Goal: Task Accomplishment & Management: Manage account settings

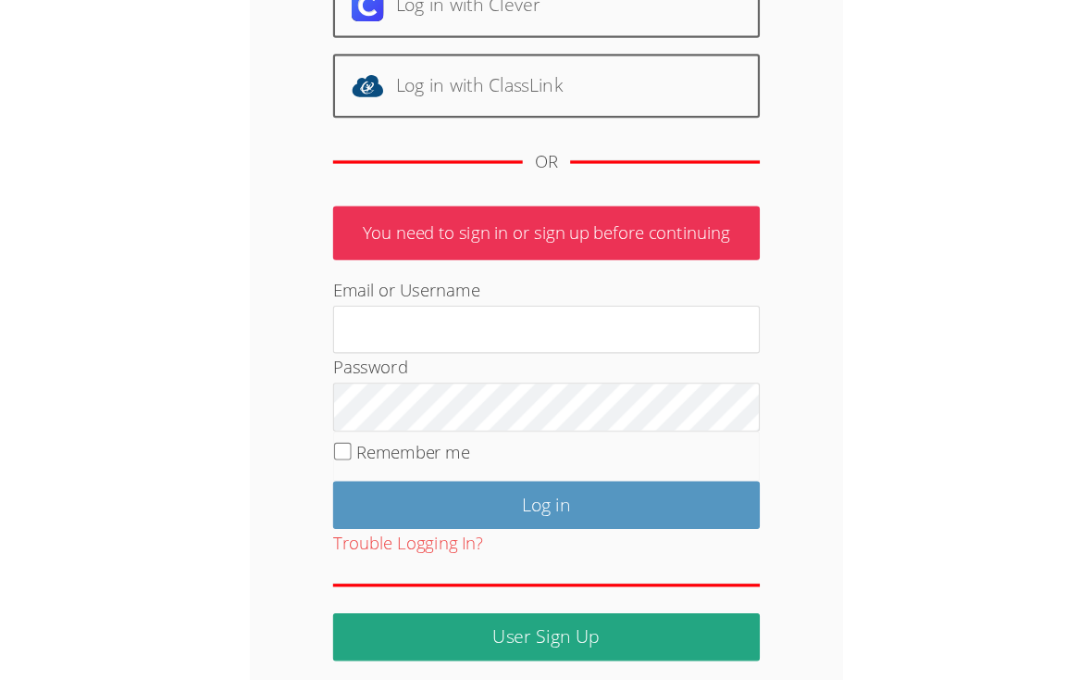
scroll to position [171, 0]
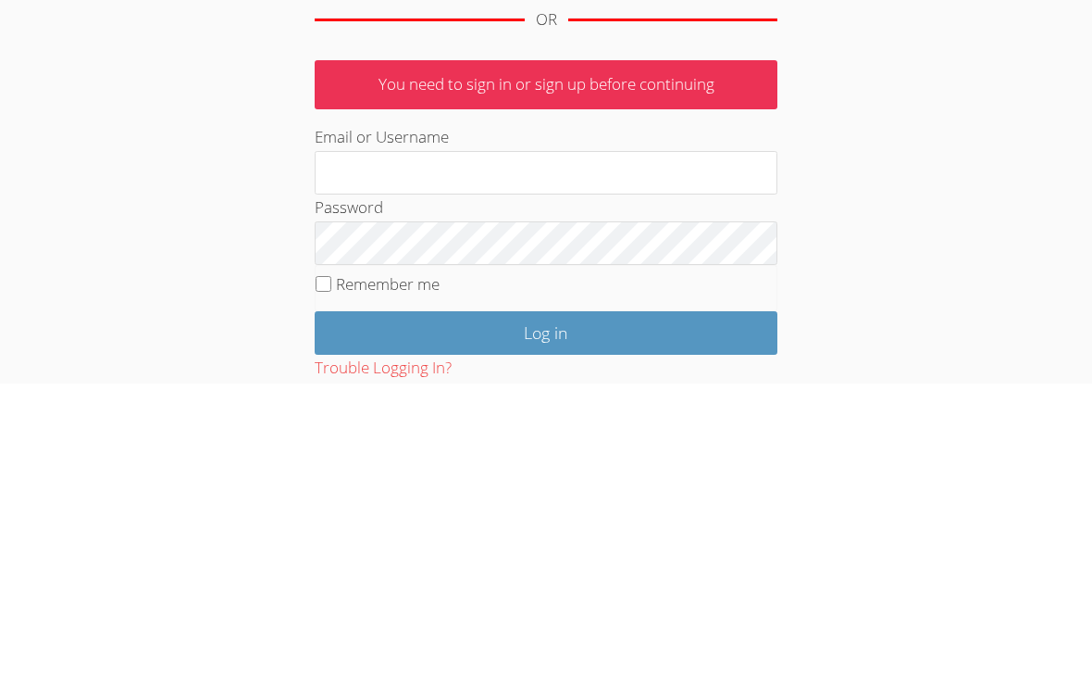
scroll to position [117, 0]
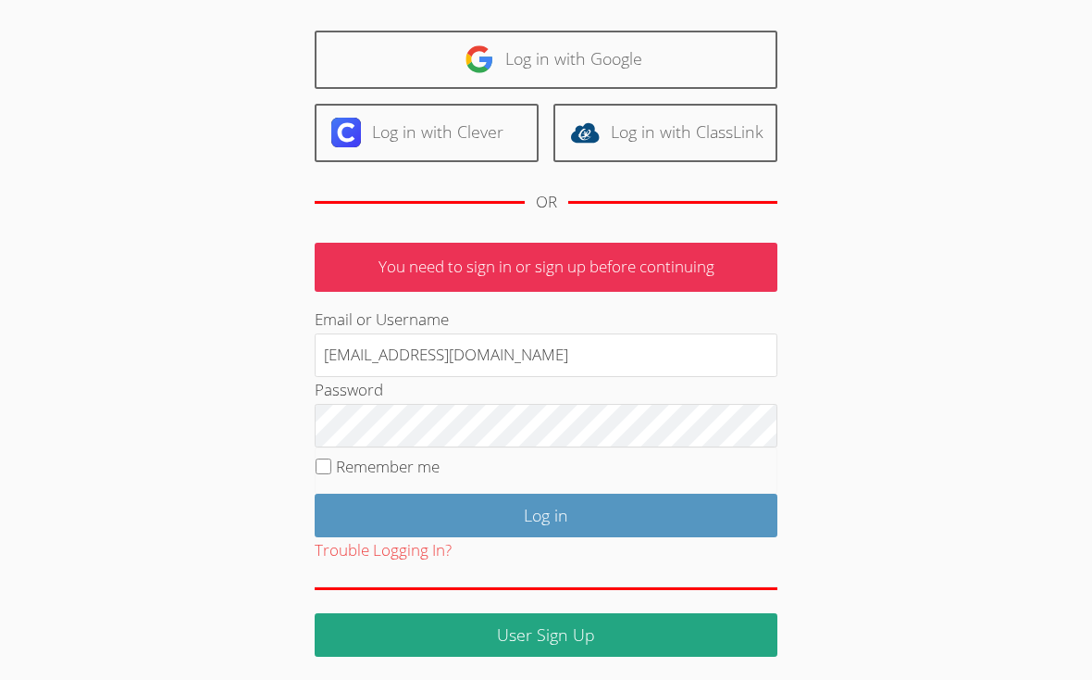
type input "[EMAIL_ADDRESS][DOMAIN_NAME]"
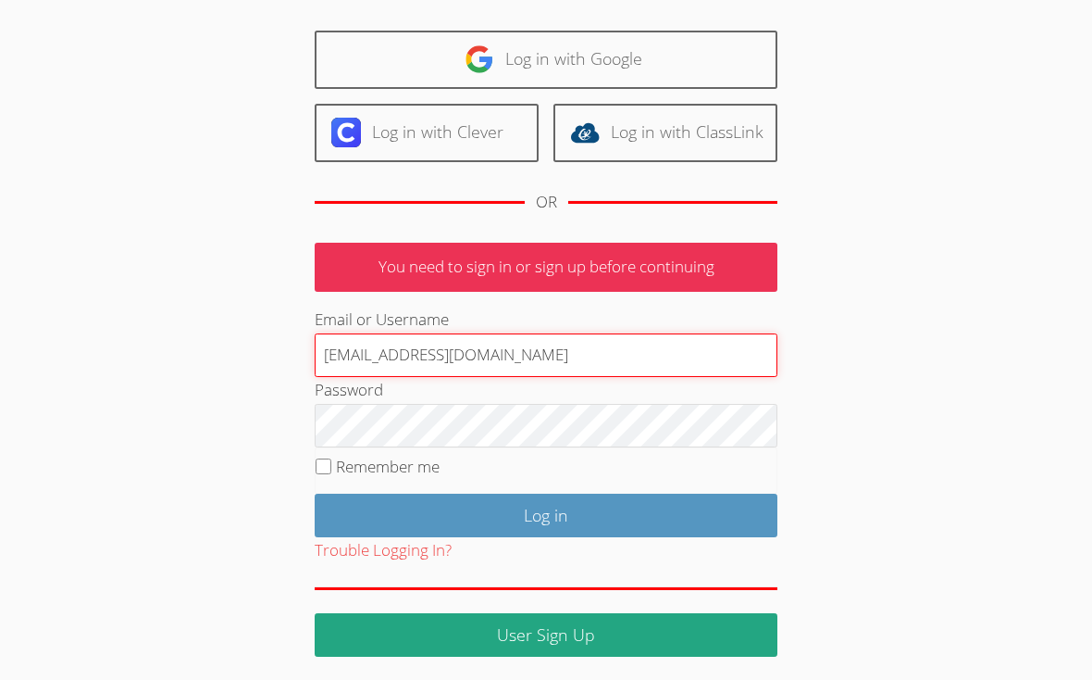
click at [546, 511] on input "Log in" at bounding box center [546, 515] width 463 height 44
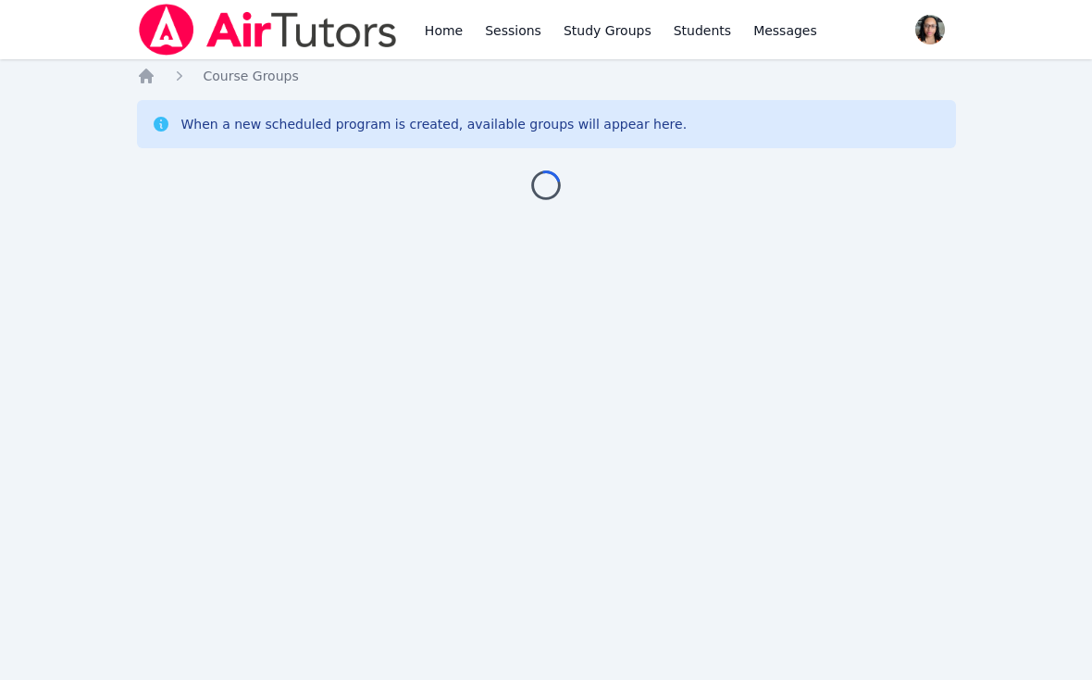
click at [658, 520] on div "Home Sessions Study Groups Students Messages Open user menu Kierra Morris Open …" at bounding box center [546, 340] width 1092 height 680
click at [430, 24] on link "Home" at bounding box center [443, 29] width 45 height 59
click at [426, 19] on link "Home" at bounding box center [443, 29] width 45 height 59
